Goal: Task Accomplishment & Management: Manage account settings

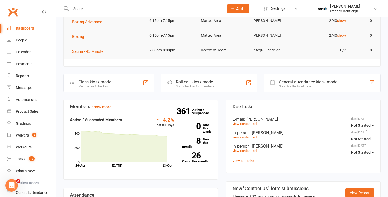
scroll to position [95, 0]
click at [29, 85] on link "Messages" at bounding box center [31, 88] width 49 height 12
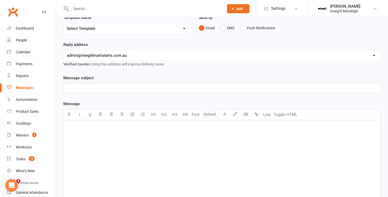
scroll to position [58, 0]
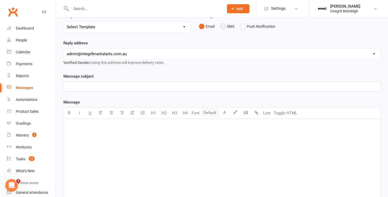
click at [223, 26] on button "SMS" at bounding box center [227, 26] width 14 height 10
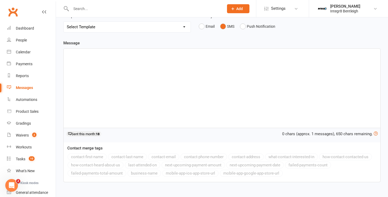
click at [186, 65] on div "﻿" at bounding box center [222, 88] width 317 height 79
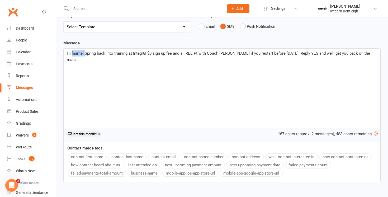
drag, startPoint x: 84, startPoint y: 55, endPoint x: 71, endPoint y: 55, distance: 12.7
click at [71, 55] on span "Hi [name] Spring back into training at Integr8! $0 sign up fee and a FREE Pt wi…" at bounding box center [219, 56] width 304 height 11
click at [94, 155] on button "contact-first-name" at bounding box center [87, 156] width 39 height 7
click at [184, 103] on div "Hi ﻿ {contact-first-name} , Spring back into training at Integr8! $0 sign up fe…" at bounding box center [222, 88] width 317 height 79
click at [227, 55] on span ", Spring back into training at Integr8! $0 sign up fee and a FREE Pt with Coach…" at bounding box center [222, 56] width 310 height 11
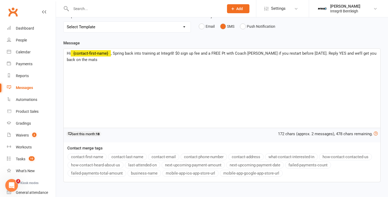
click at [216, 72] on div "Hi ﻿ {contact-first-name} , Spring back into training at Integr8! $0 sign up fe…" at bounding box center [222, 88] width 317 height 79
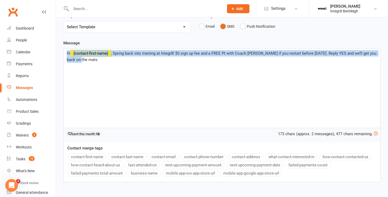
click at [192, 106] on div "Hi ﻿ {contact-first-name} , Spring back into training at Integr8! $0 sign up fe…" at bounding box center [222, 88] width 317 height 79
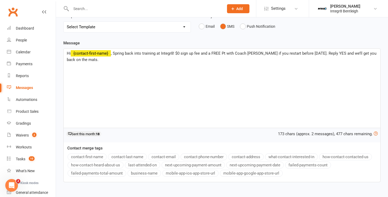
scroll to position [0, 0]
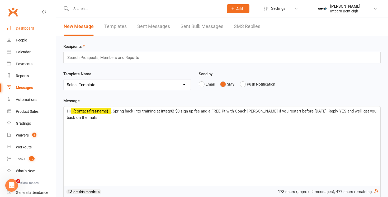
click at [30, 26] on link "Dashboard" at bounding box center [31, 28] width 49 height 12
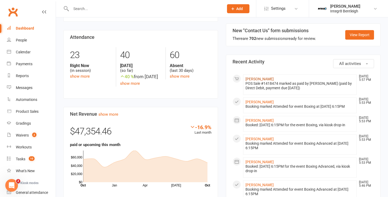
scroll to position [243, 0]
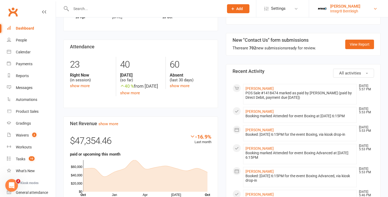
click at [336, 7] on div "[PERSON_NAME]" at bounding box center [345, 6] width 30 height 5
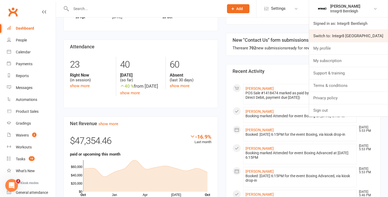
click at [331, 33] on link "Switch to: Integr8 Cheltenham" at bounding box center [348, 36] width 79 height 12
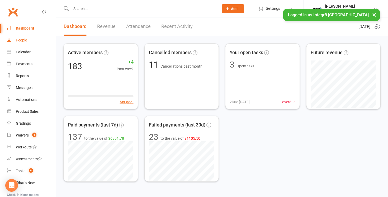
click at [28, 42] on link "People" at bounding box center [31, 40] width 49 height 12
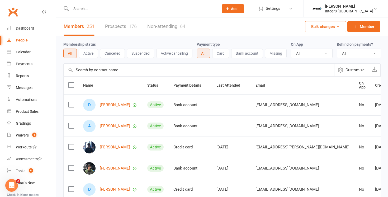
click at [94, 53] on button "Active" at bounding box center [88, 53] width 19 height 9
click at [75, 55] on button "All" at bounding box center [69, 53] width 13 height 9
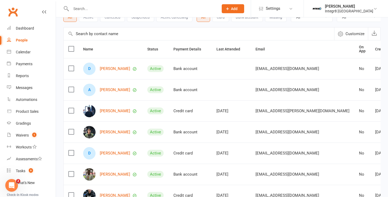
scroll to position [37, 0]
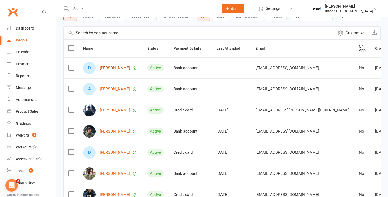
click at [109, 69] on link "[PERSON_NAME]" at bounding box center [115, 68] width 30 height 4
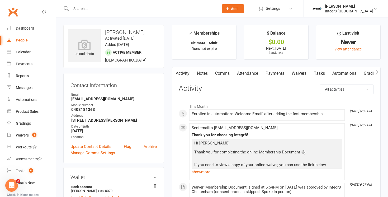
click at [199, 78] on link "Notes" at bounding box center [202, 73] width 18 height 12
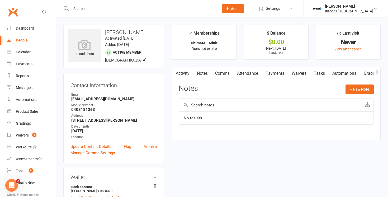
click at [188, 73] on link "Activity" at bounding box center [182, 73] width 21 height 12
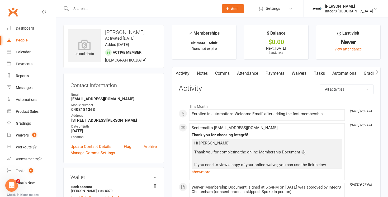
click at [322, 70] on link "Tasks" at bounding box center [319, 73] width 18 height 12
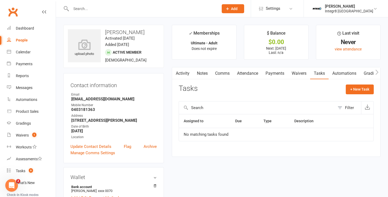
click at [198, 73] on link "Notes" at bounding box center [202, 73] width 18 height 12
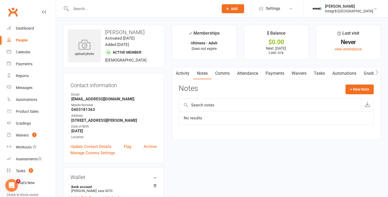
click at [26, 41] on div "People" at bounding box center [22, 40] width 12 height 4
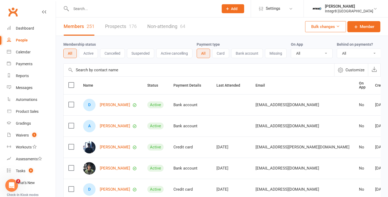
click at [113, 128] on div "A [PERSON_NAME]" at bounding box center [110, 126] width 55 height 12
click at [113, 127] on link "[PERSON_NAME]" at bounding box center [115, 126] width 30 height 4
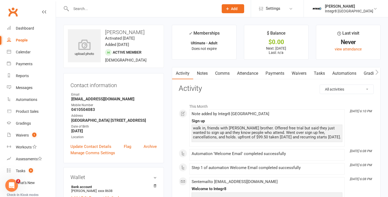
click at [205, 76] on link "Notes" at bounding box center [202, 73] width 18 height 12
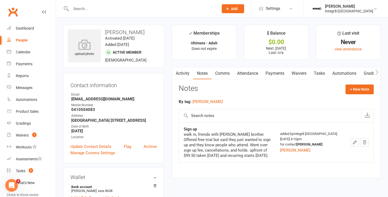
click at [186, 76] on link "Activity" at bounding box center [182, 73] width 21 height 12
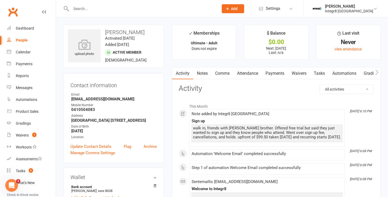
click at [28, 38] on link "People" at bounding box center [31, 40] width 49 height 12
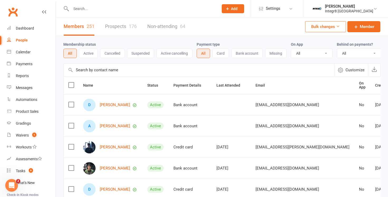
click at [343, 28] on button "Bulk changes" at bounding box center [325, 26] width 41 height 11
click at [267, 37] on div "Membership status All Active Cancelled Suspended Active cancelling Payment type…" at bounding box center [221, 49] width 317 height 27
click at [94, 56] on button "Active" at bounding box center [88, 53] width 19 height 9
click at [376, 73] on button "button" at bounding box center [374, 70] width 12 height 13
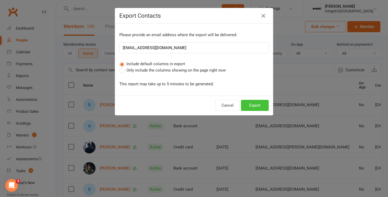
click at [246, 105] on button "Export" at bounding box center [255, 105] width 28 height 11
